Goal: Task Accomplishment & Management: Use online tool/utility

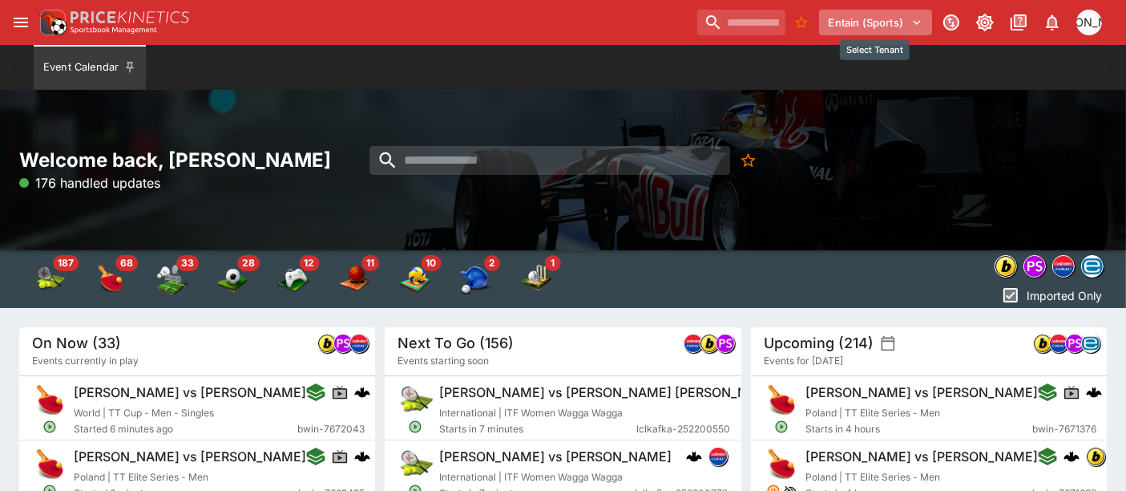
click at [882, 18] on button "Entain (Sports)" at bounding box center [875, 23] width 113 height 26
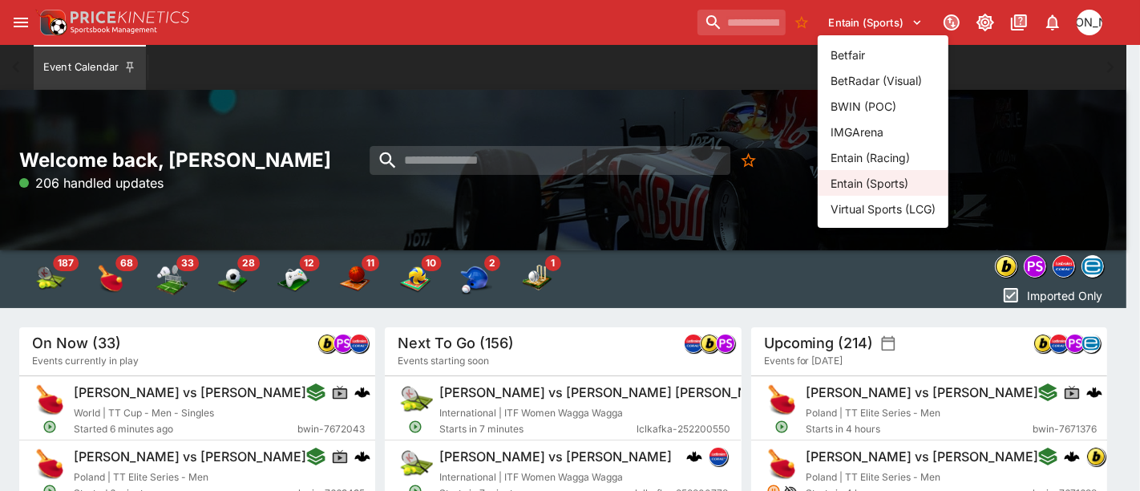
click at [888, 162] on li "Entain (Racing)" at bounding box center [883, 157] width 131 height 26
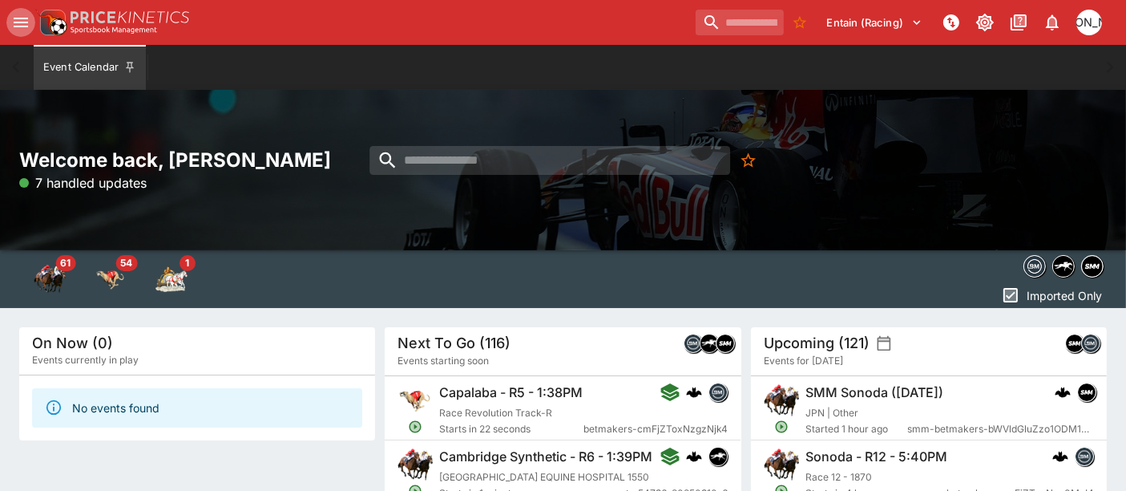
click at [17, 22] on icon "open drawer" at bounding box center [21, 23] width 14 height 10
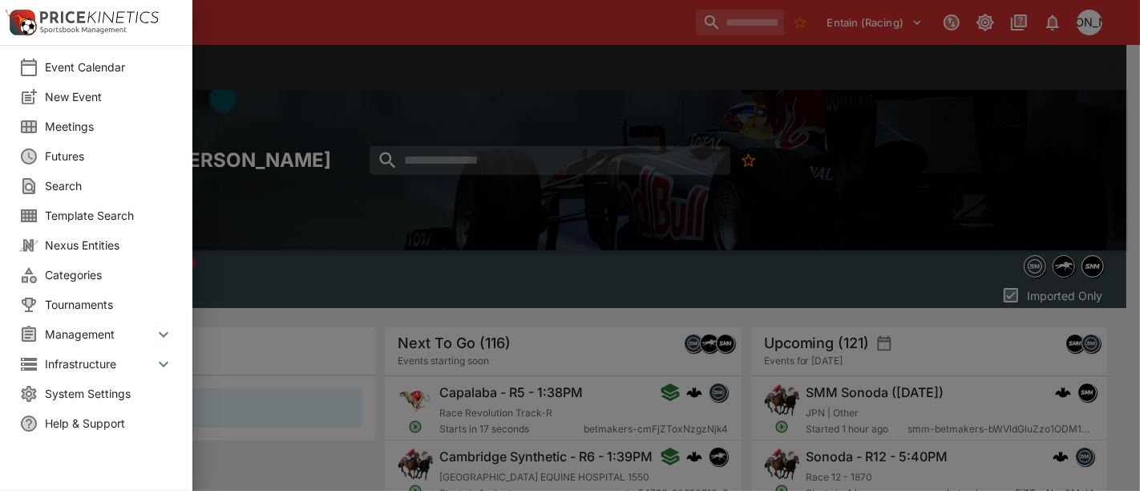
click at [140, 326] on span "Management" at bounding box center [99, 334] width 109 height 17
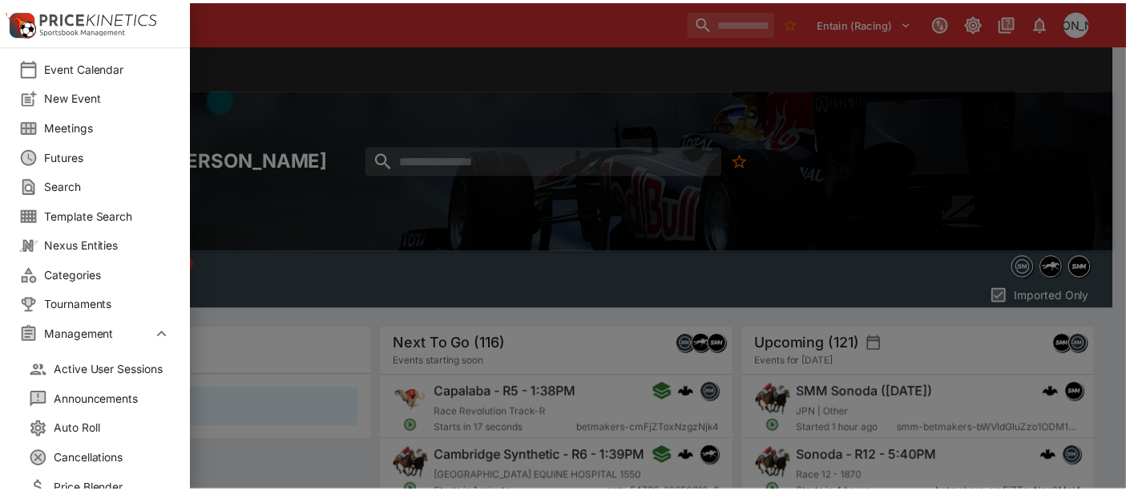
scroll to position [119, 0]
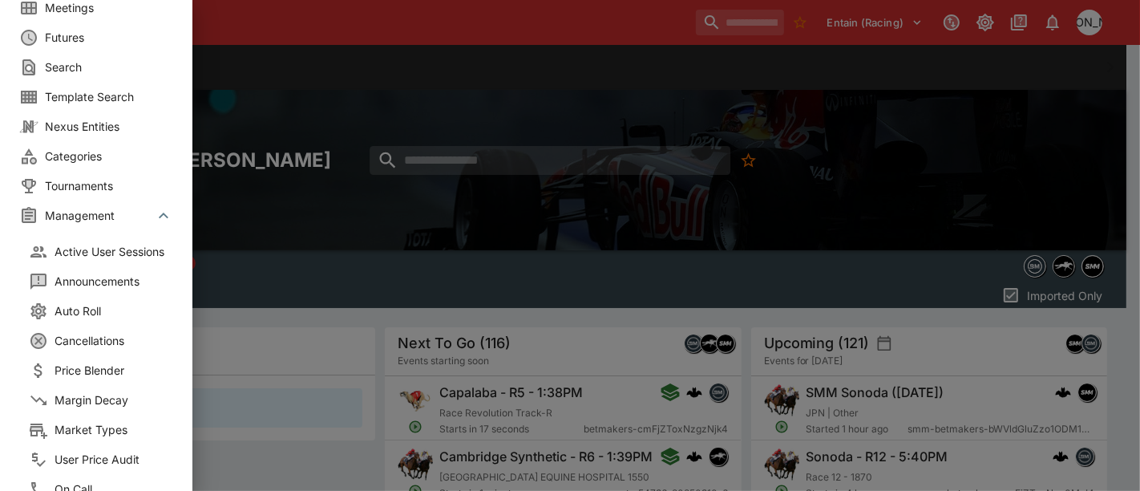
click at [119, 307] on span "Auto Roll" at bounding box center [119, 310] width 128 height 17
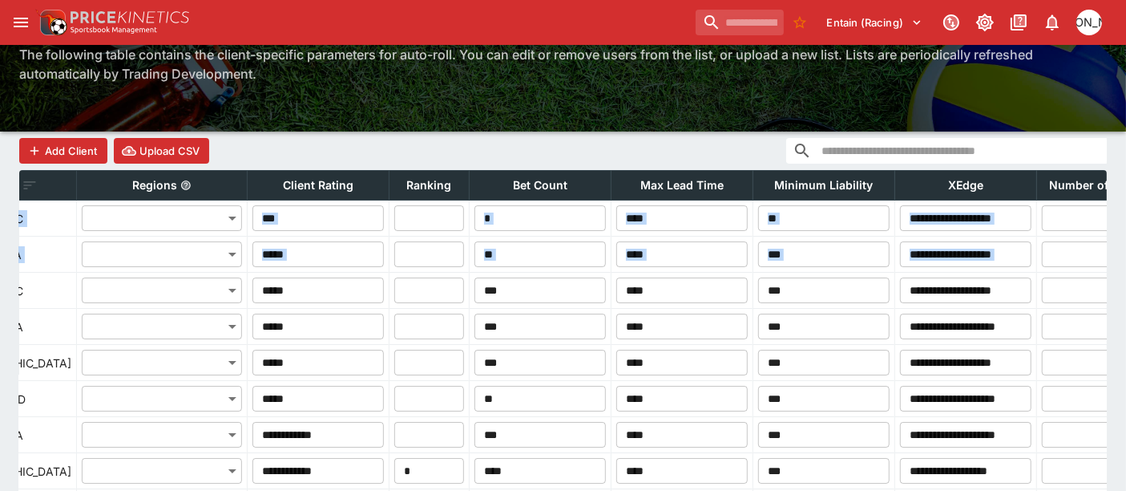
scroll to position [0, 1129]
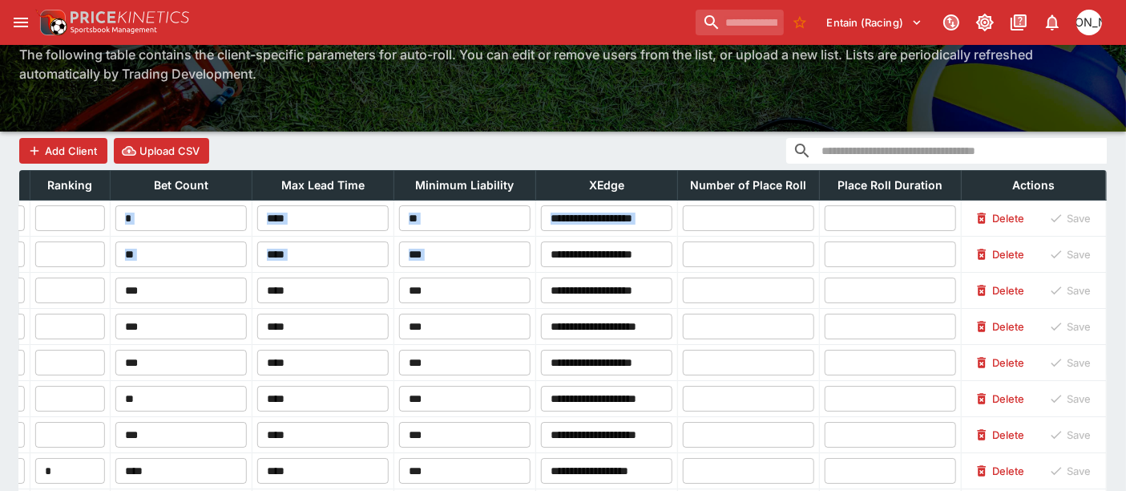
click at [505, 152] on div "Add Client Upload CSV" at bounding box center [563, 150] width 1088 height 38
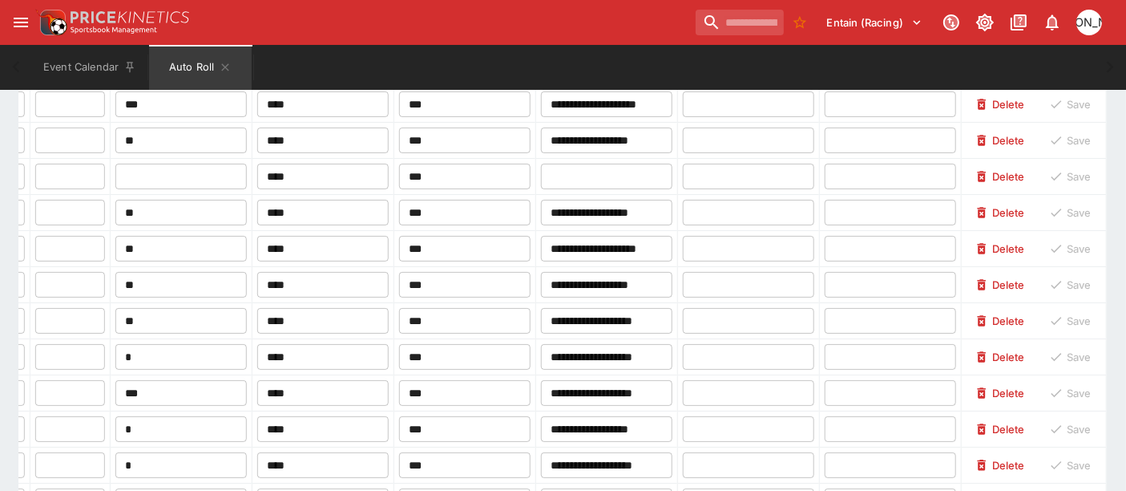
scroll to position [843, 0]
